Goal: Task Accomplishment & Management: Manage account settings

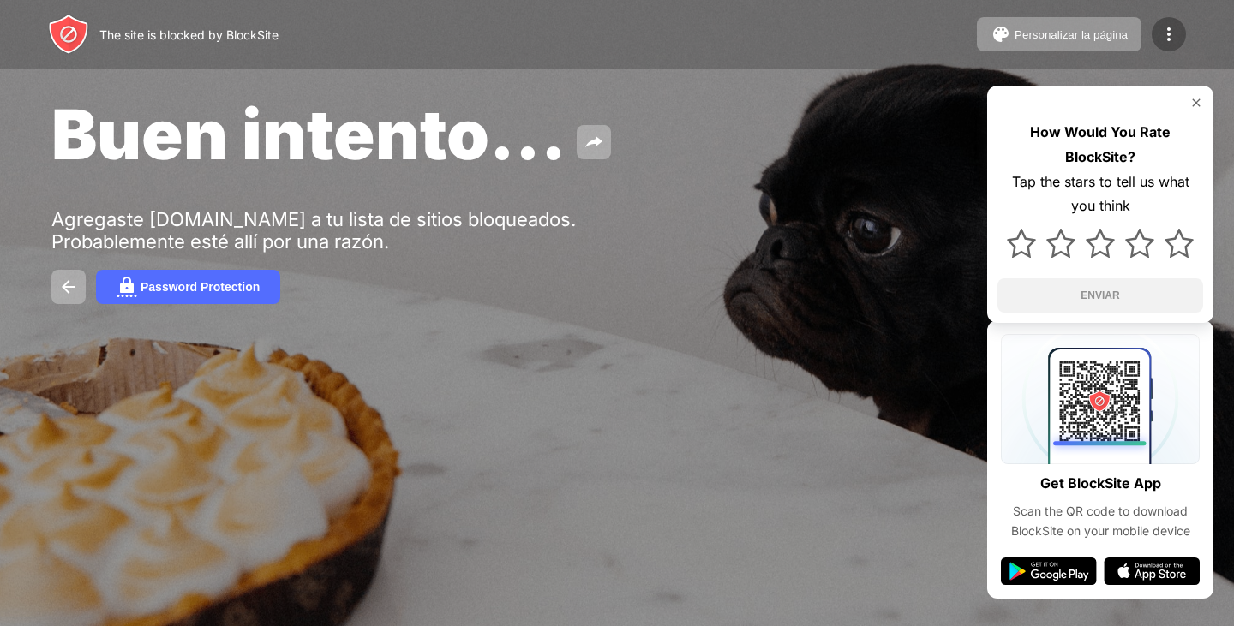
click at [1159, 23] on div at bounding box center [1169, 34] width 34 height 34
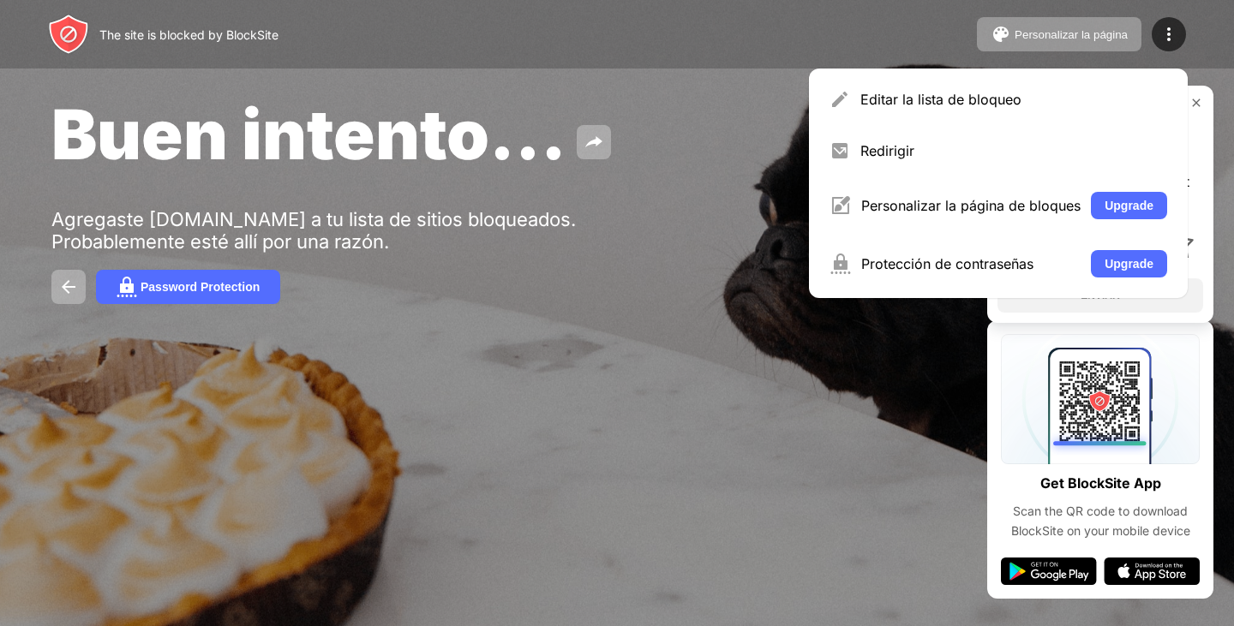
click at [953, 101] on div "Editar la lista de bloqueo" at bounding box center [1013, 99] width 307 height 17
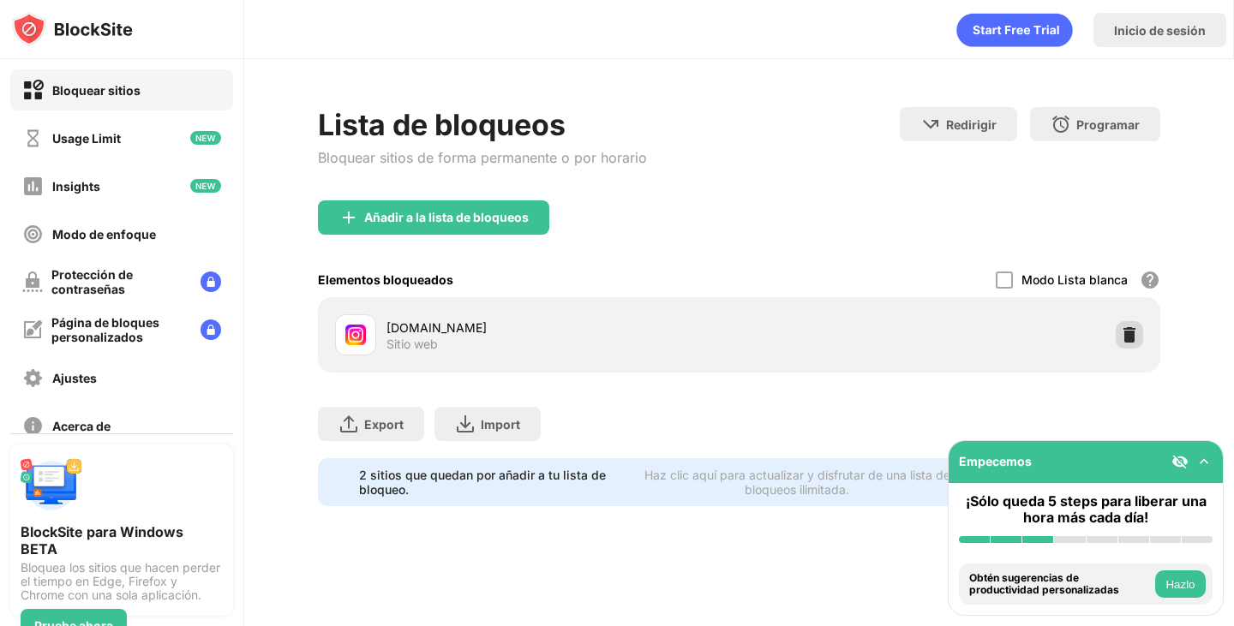
click at [1138, 338] on div at bounding box center [1129, 334] width 27 height 27
